Goal: Information Seeking & Learning: Find specific fact

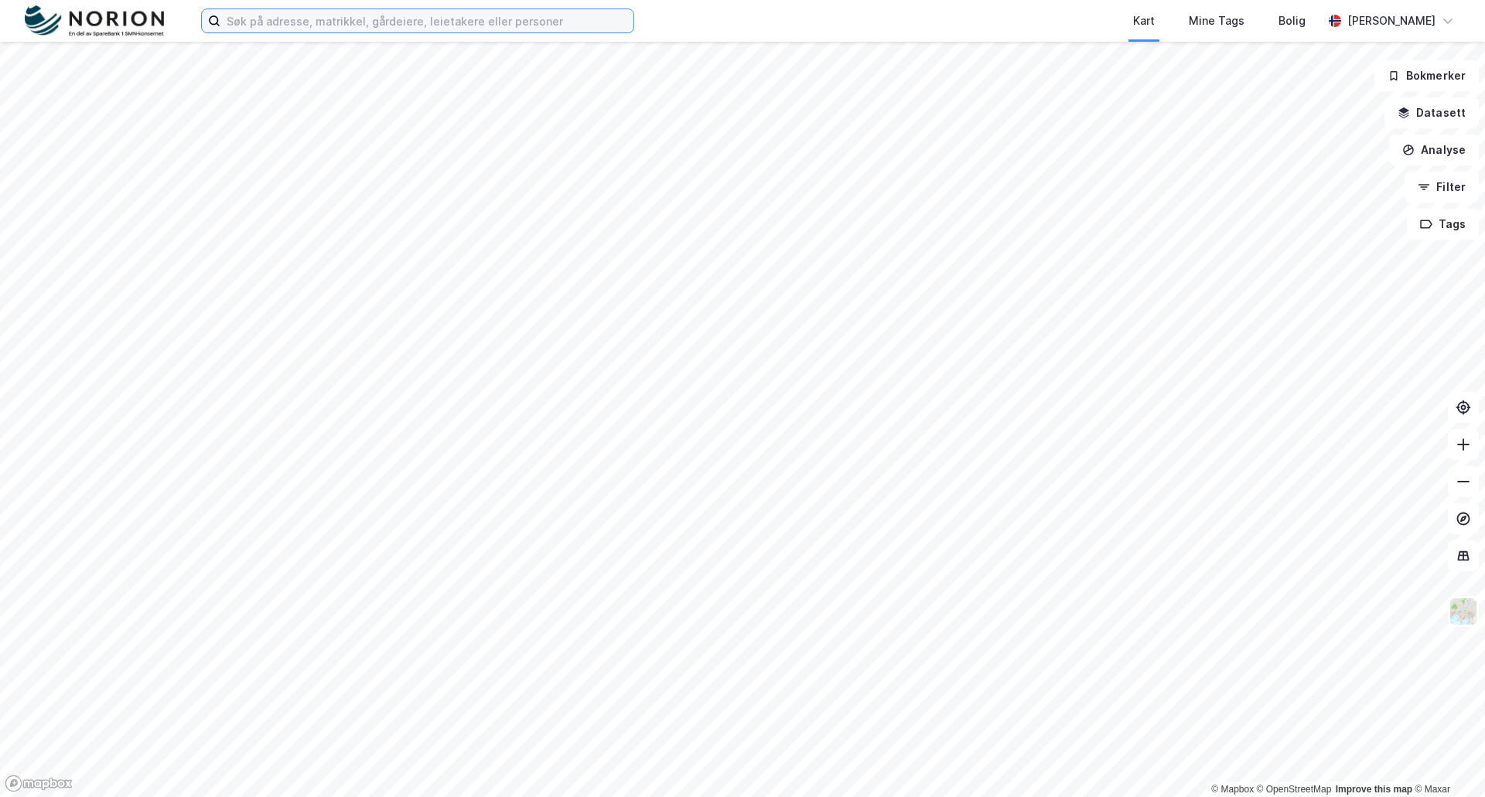
click at [261, 27] on input at bounding box center [426, 20] width 413 height 23
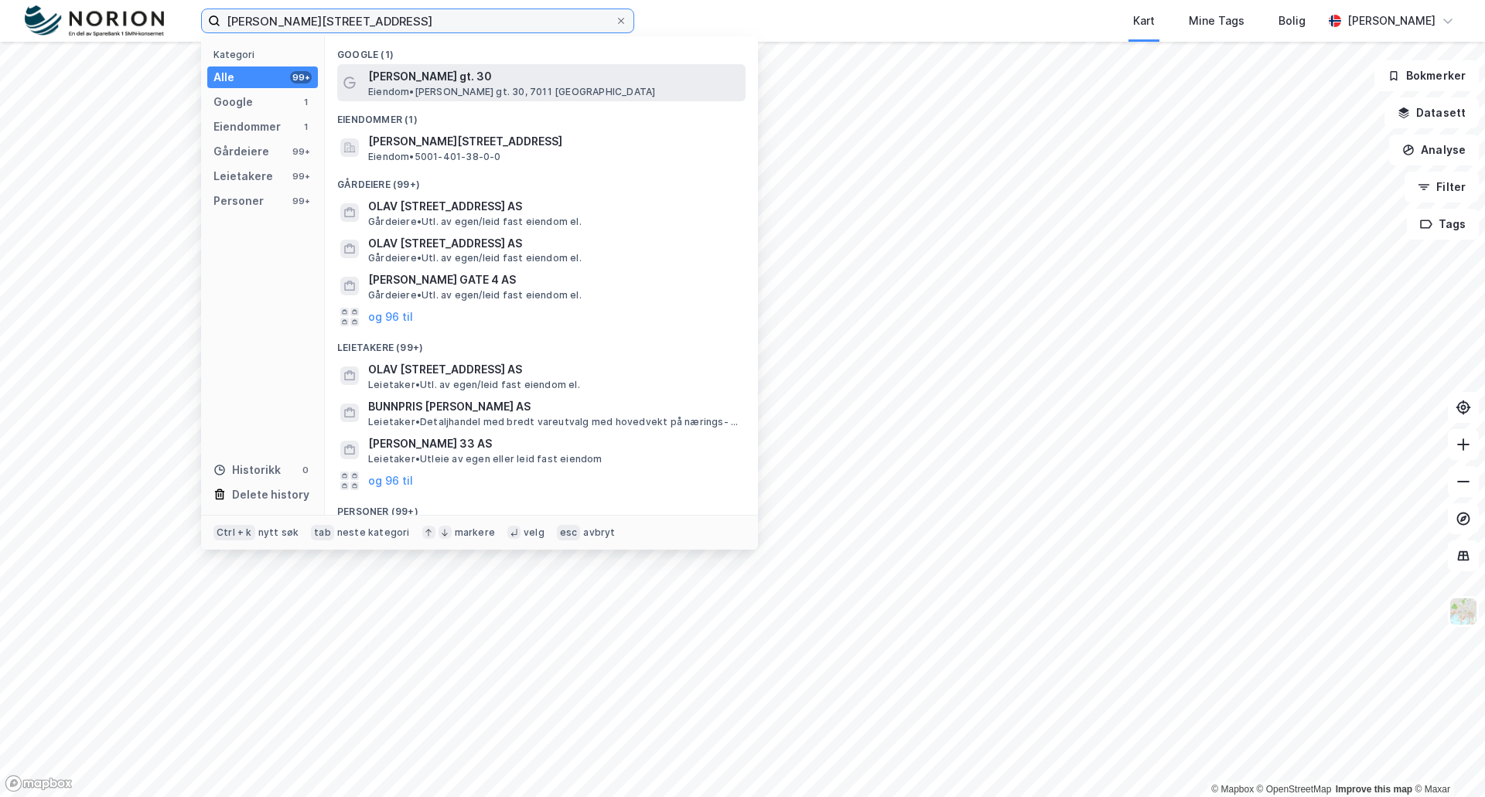
type input "[PERSON_NAME][STREET_ADDRESS]"
click at [387, 79] on span "[PERSON_NAME] gt. 30" at bounding box center [553, 76] width 371 height 19
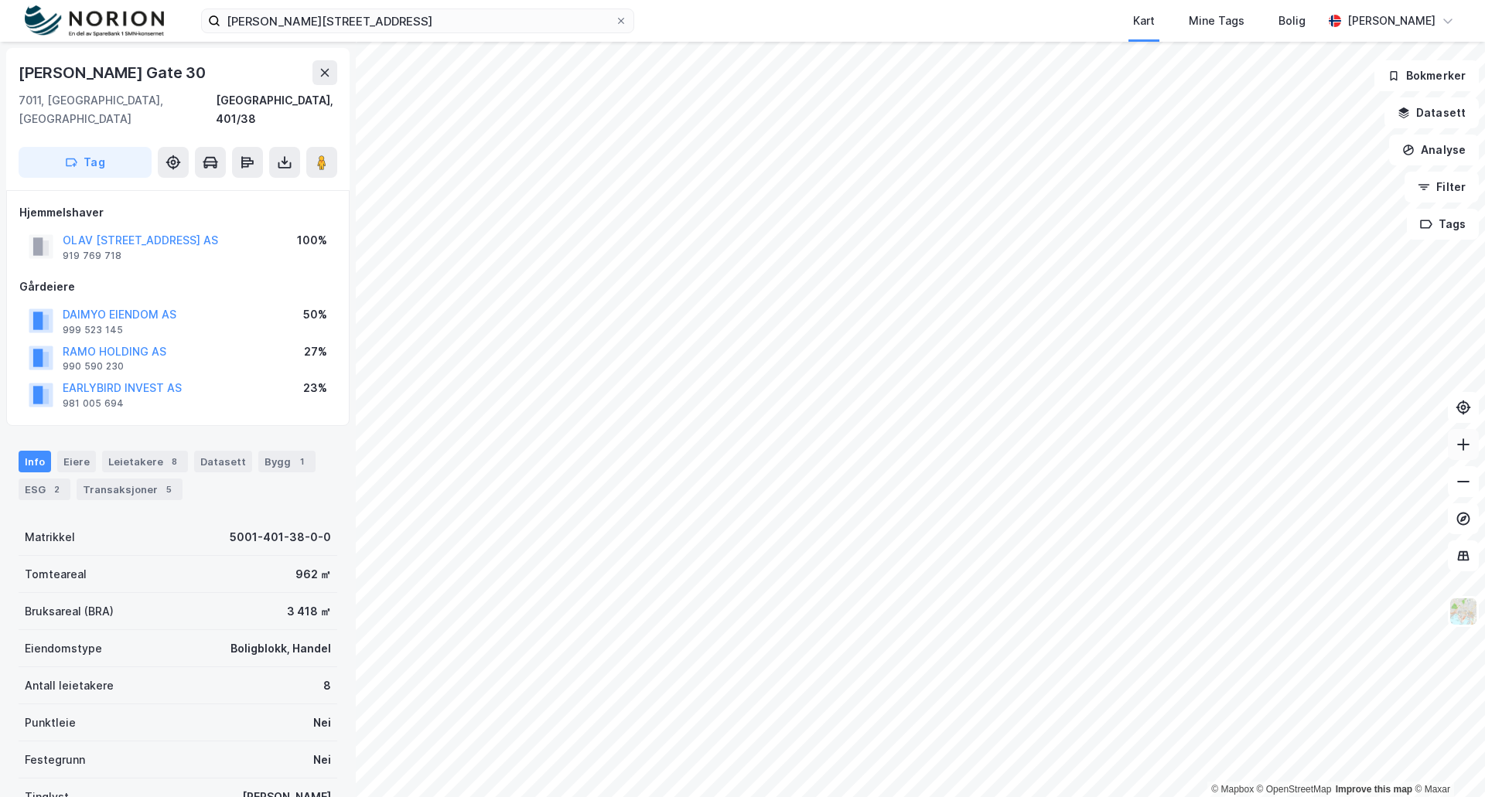
click at [1470, 441] on icon at bounding box center [1462, 444] width 15 height 15
click at [1465, 484] on icon at bounding box center [1462, 481] width 15 height 15
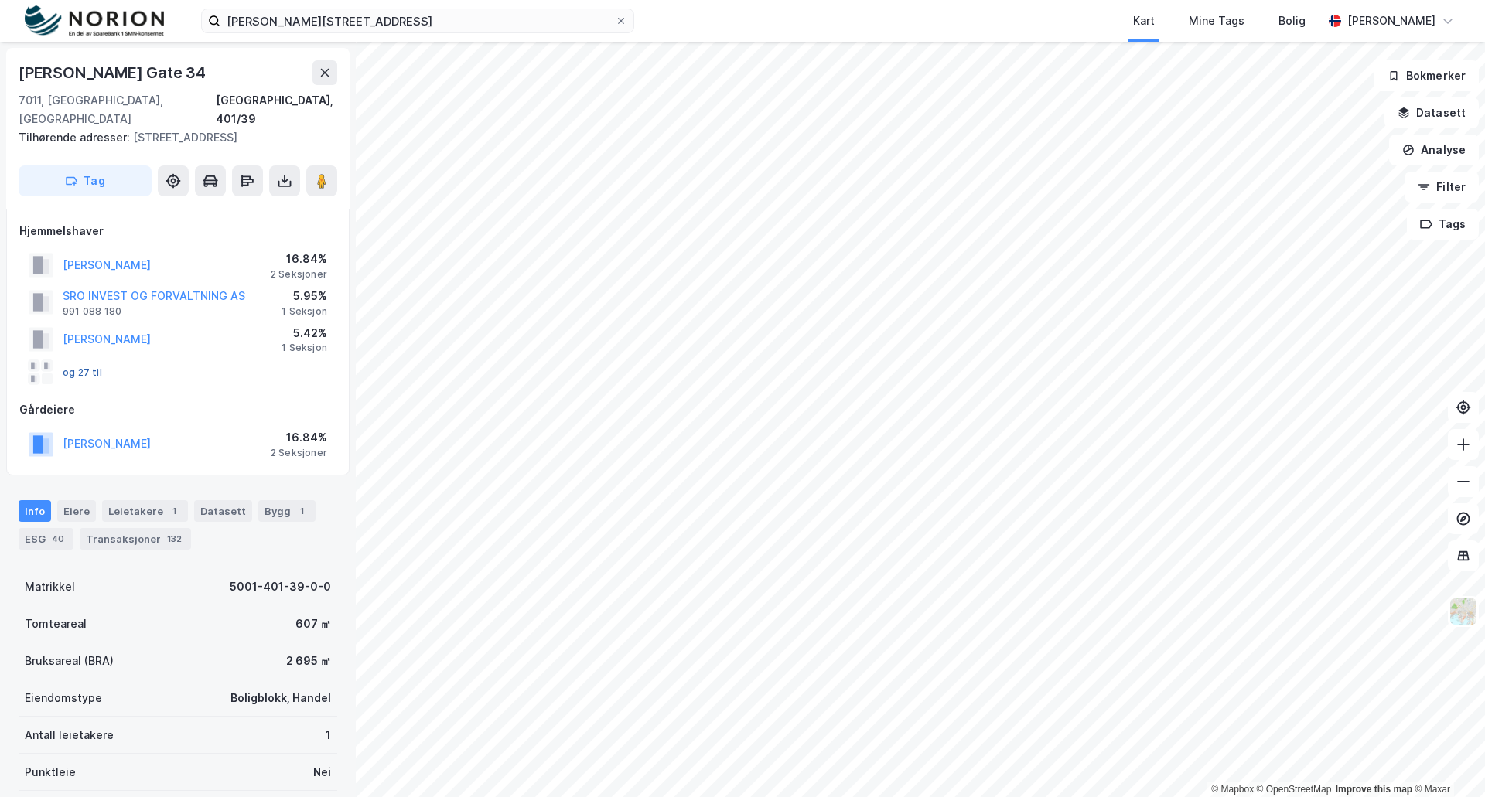
click at [0, 0] on button "og 27 til" at bounding box center [0, 0] width 0 height 0
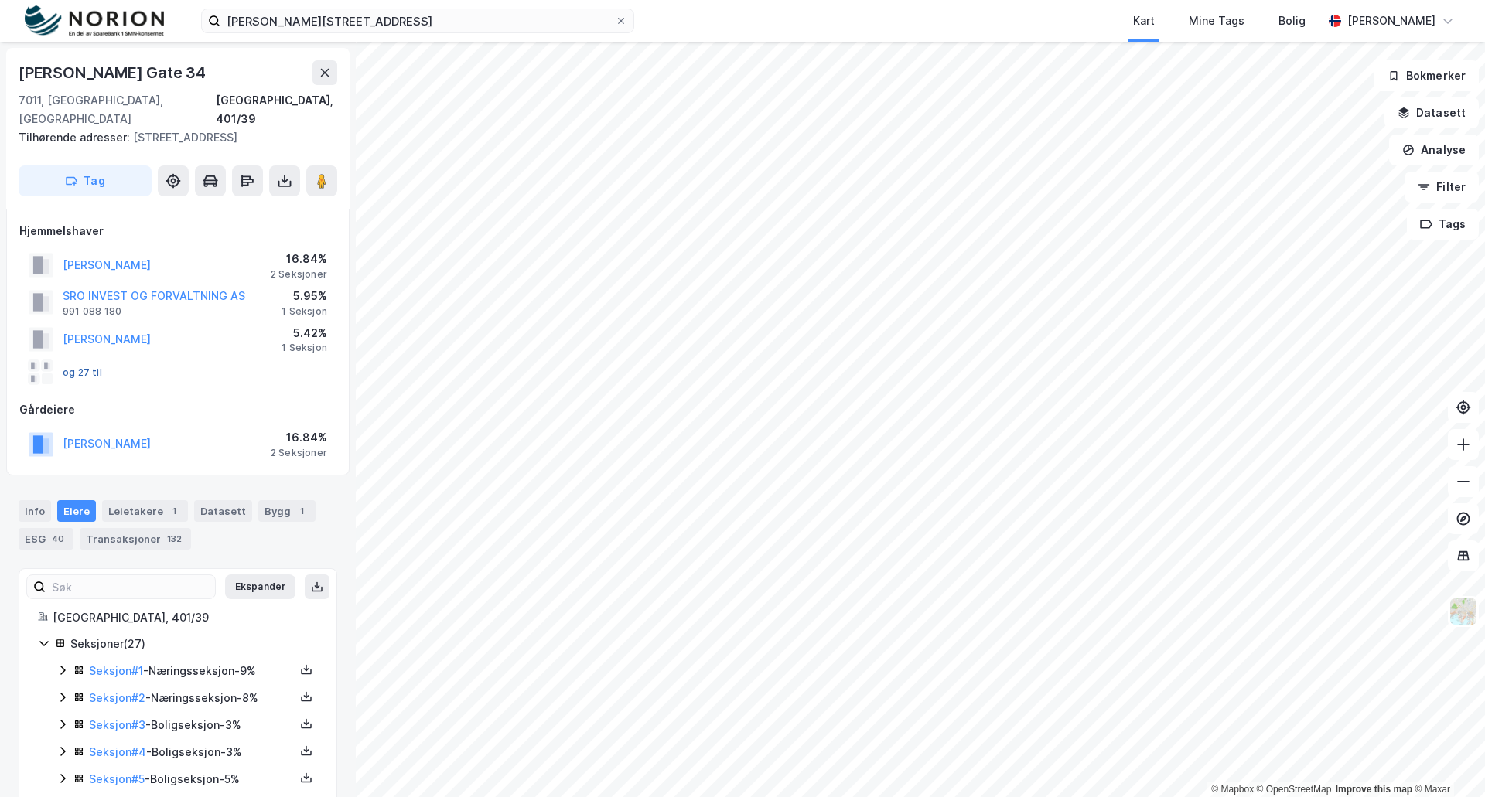
click at [0, 0] on button "og 27 til" at bounding box center [0, 0] width 0 height 0
